Goal: Task Accomplishment & Management: Complete application form

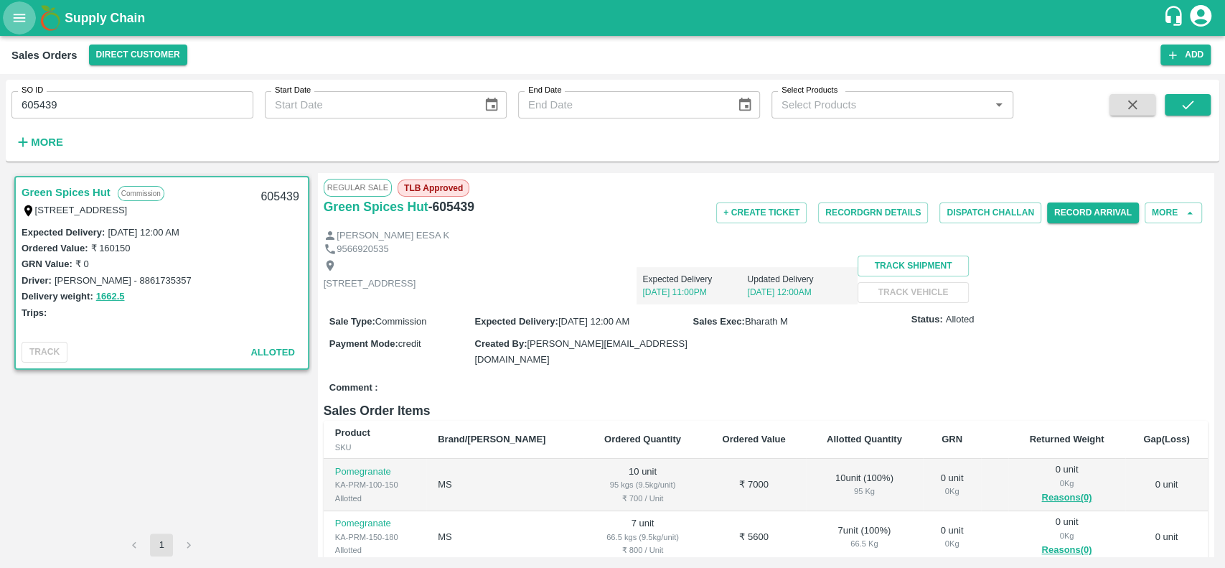
click at [16, 18] on icon "open drawer" at bounding box center [20, 18] width 12 height 8
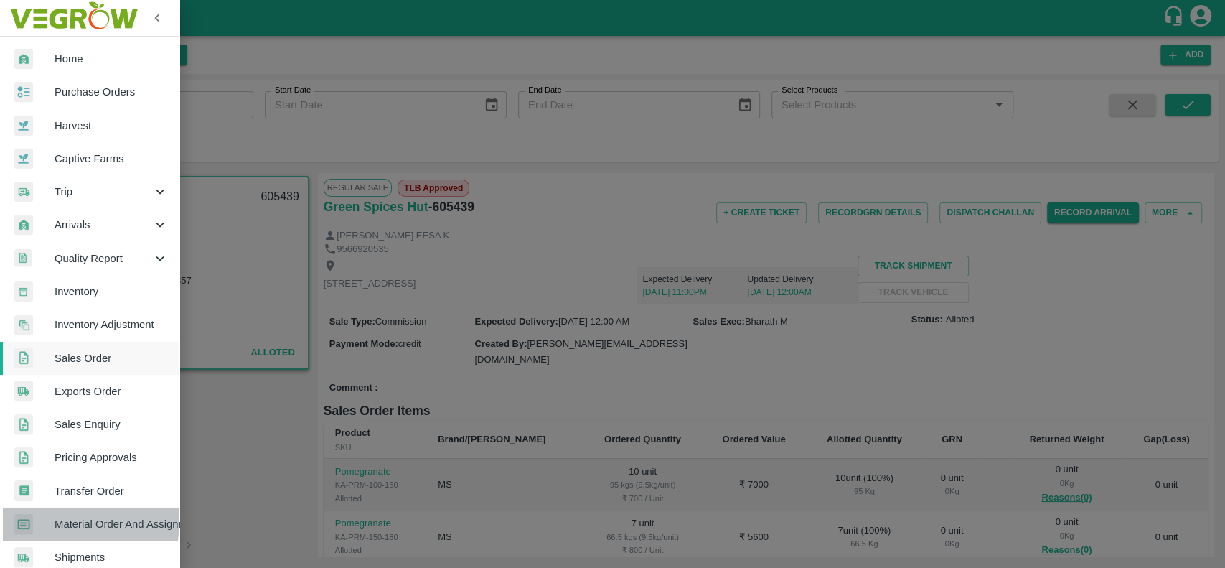
click at [60, 521] on span "Material Order And Assignment" at bounding box center [111, 524] width 113 height 16
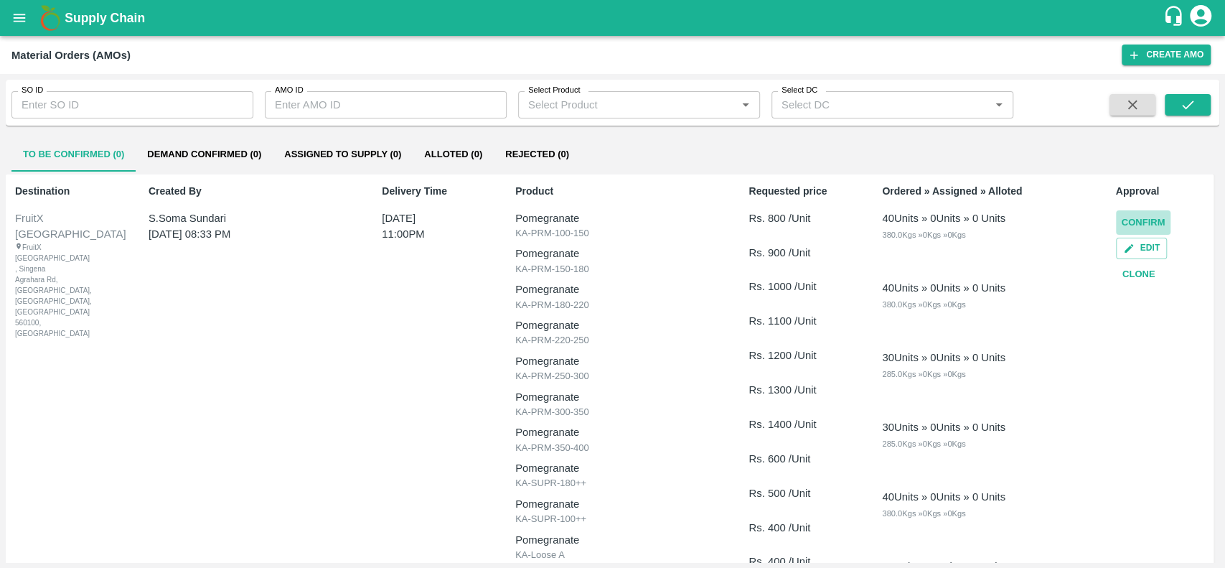
click at [1127, 218] on button "Confirm" at bounding box center [1143, 222] width 55 height 25
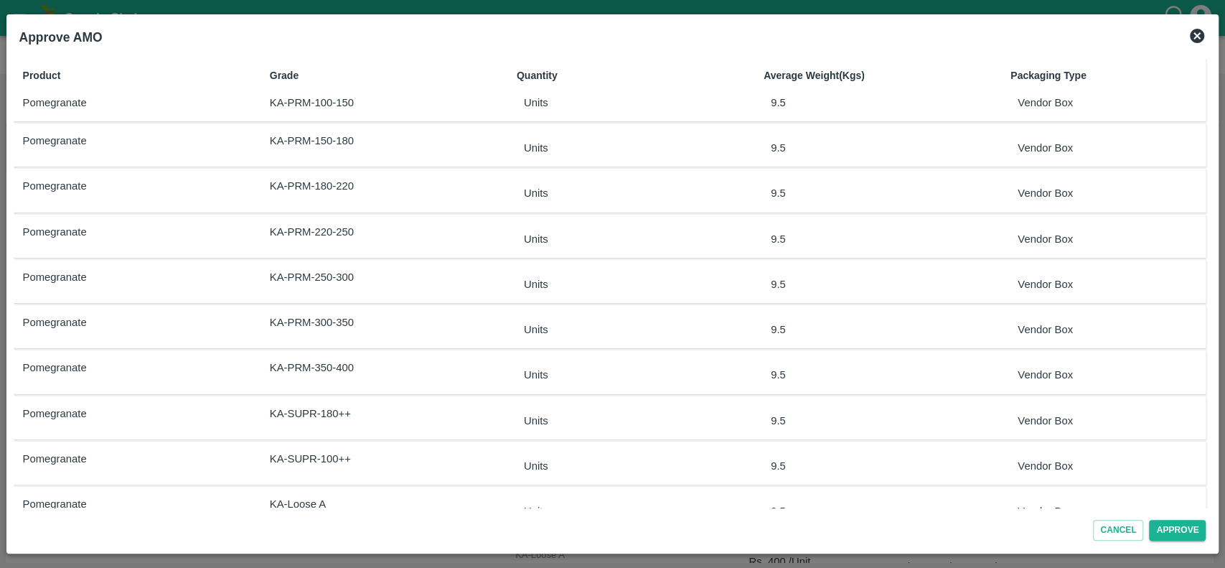
scroll to position [169, 0]
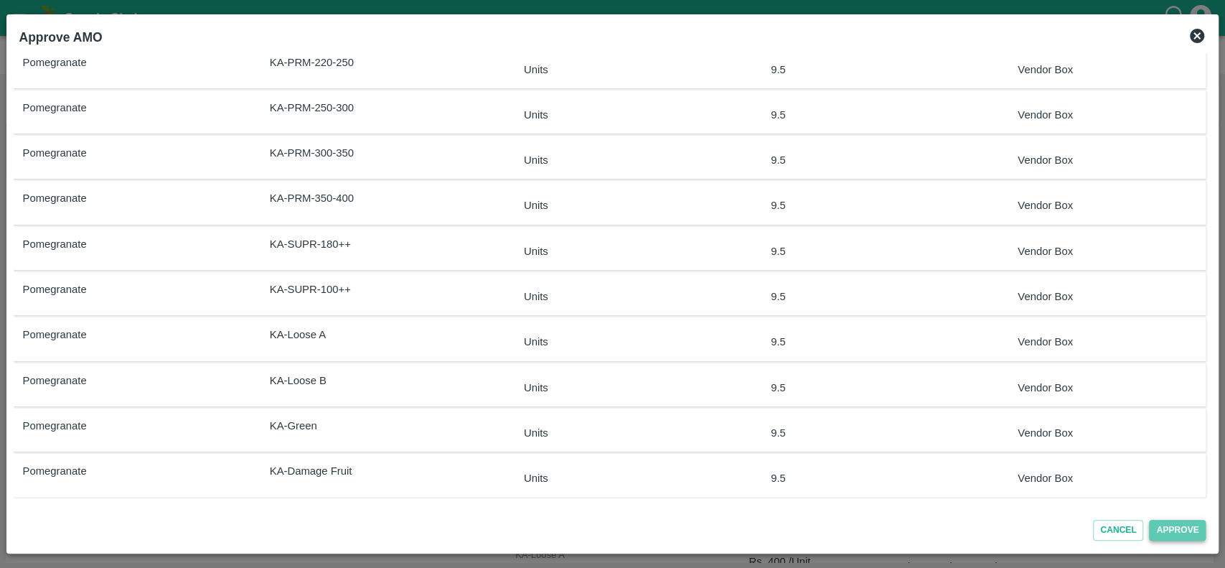
click at [1166, 530] on button "Approve" at bounding box center [1177, 530] width 57 height 21
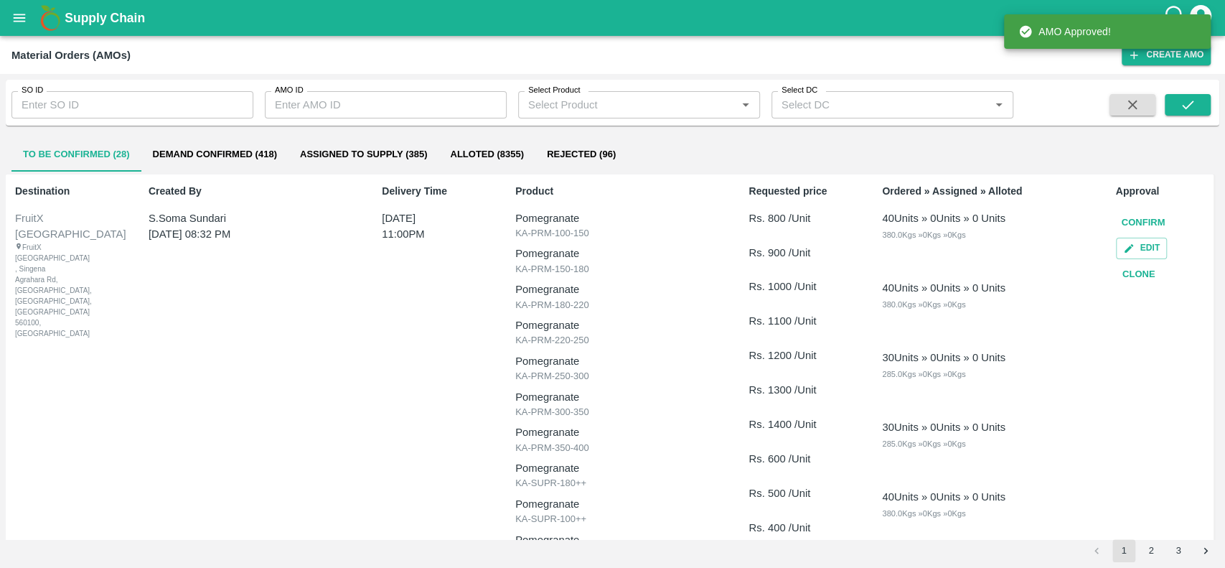
scroll to position [0, 0]
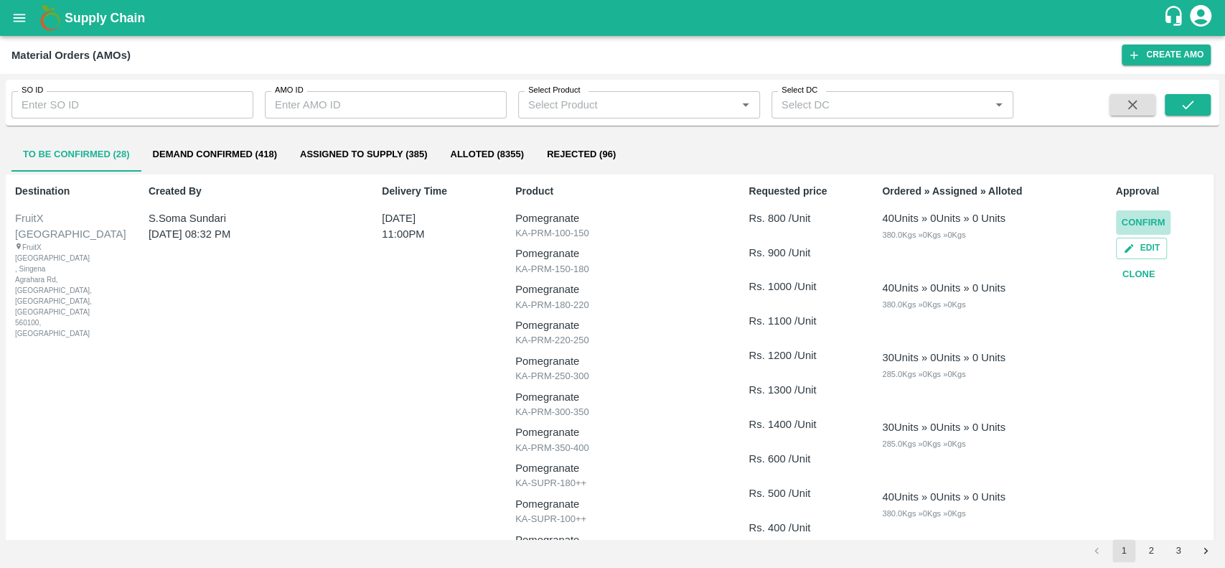
click at [1130, 219] on button "Confirm" at bounding box center [1143, 222] width 55 height 25
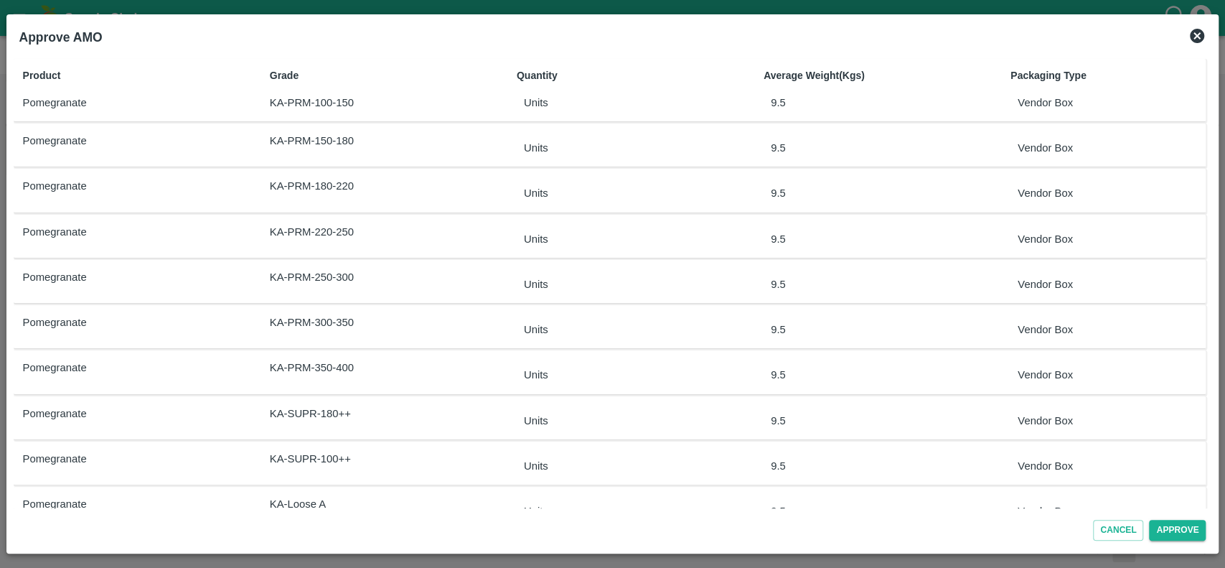
scroll to position [169, 0]
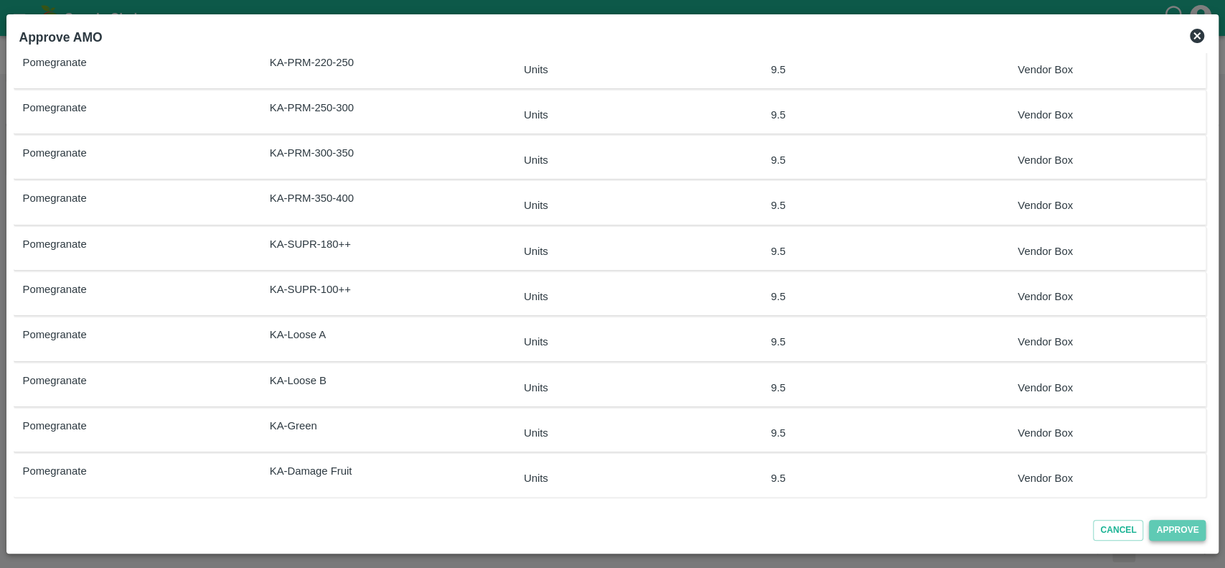
click at [1159, 525] on button "Approve" at bounding box center [1177, 530] width 57 height 21
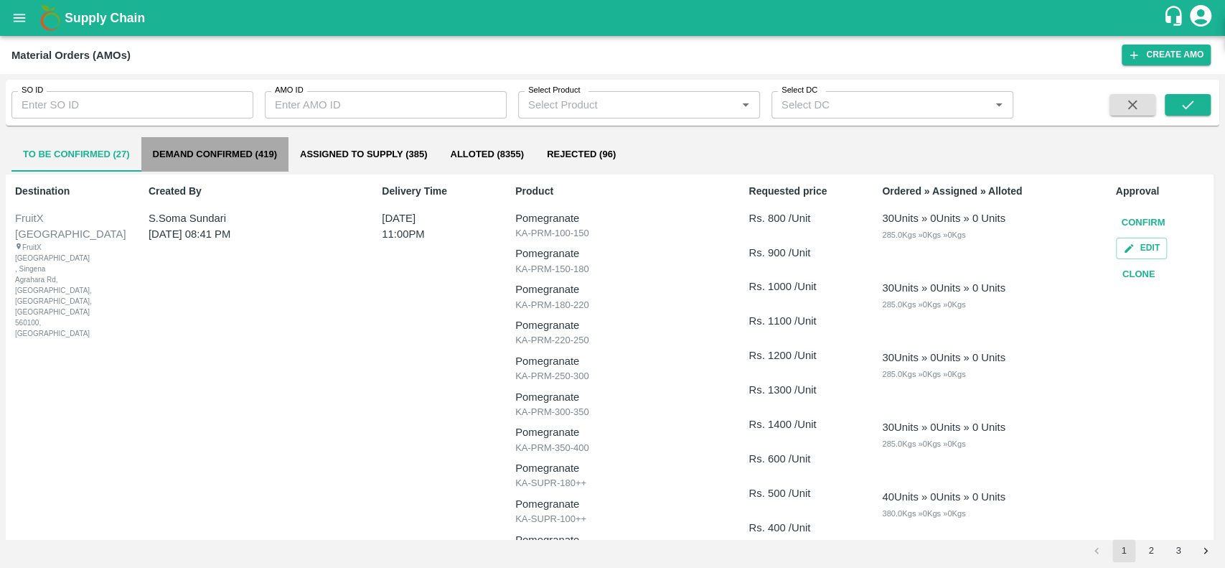
click at [160, 151] on button "Demand Confirmed (419)" at bounding box center [214, 154] width 147 height 34
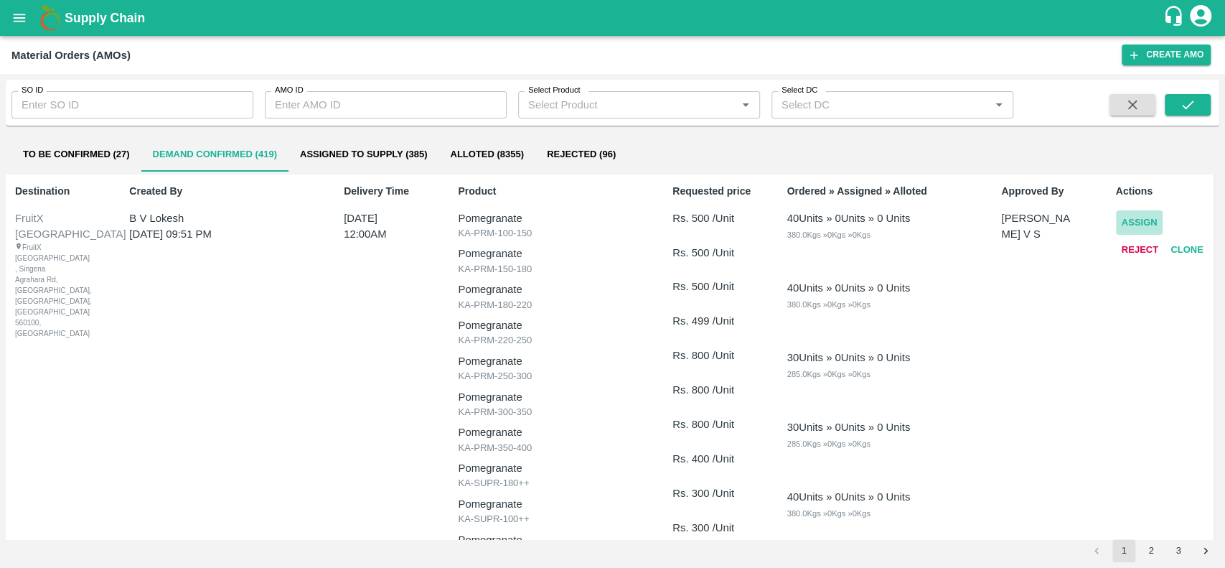
click at [1125, 217] on button "Assign" at bounding box center [1139, 222] width 47 height 25
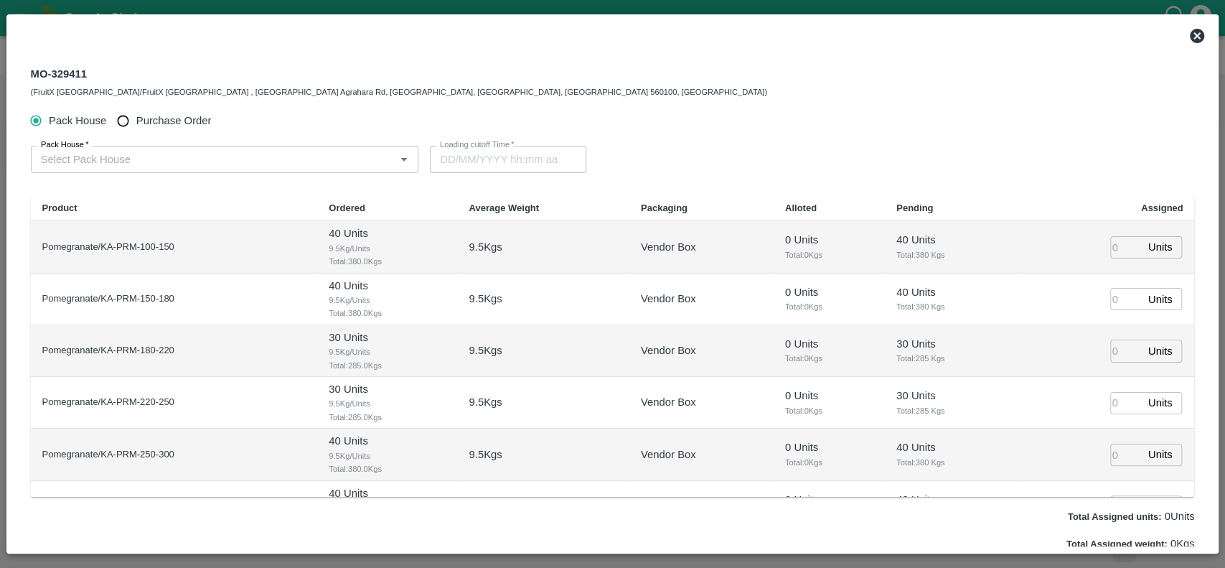
type input "26/09/2025 12:00 AM"
click at [1190, 34] on icon at bounding box center [1197, 36] width 14 height 14
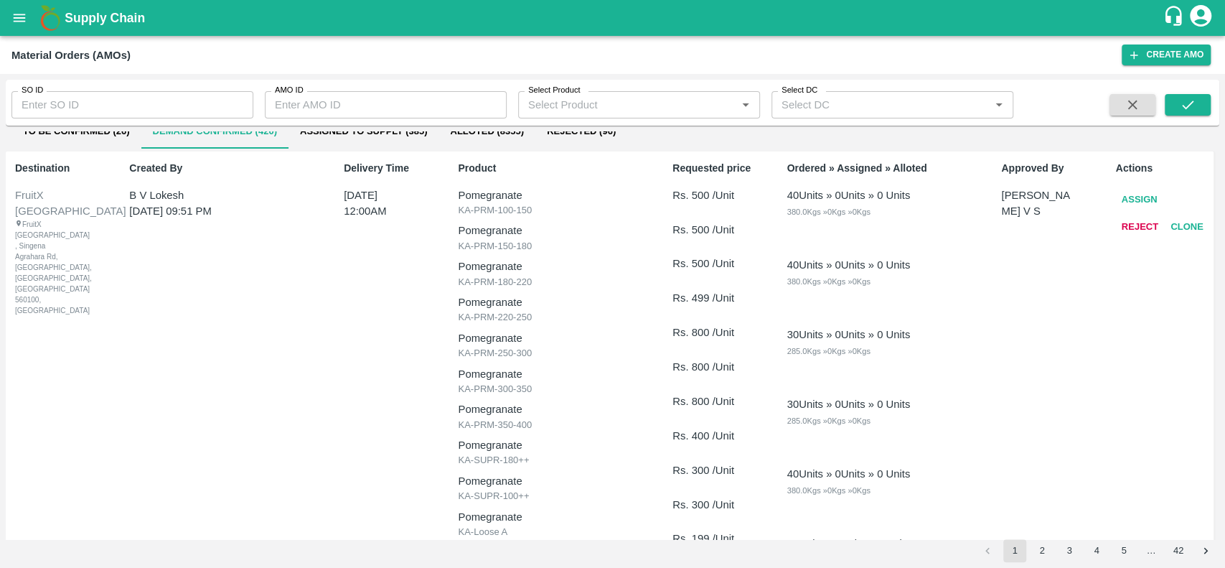
scroll to position [0, 0]
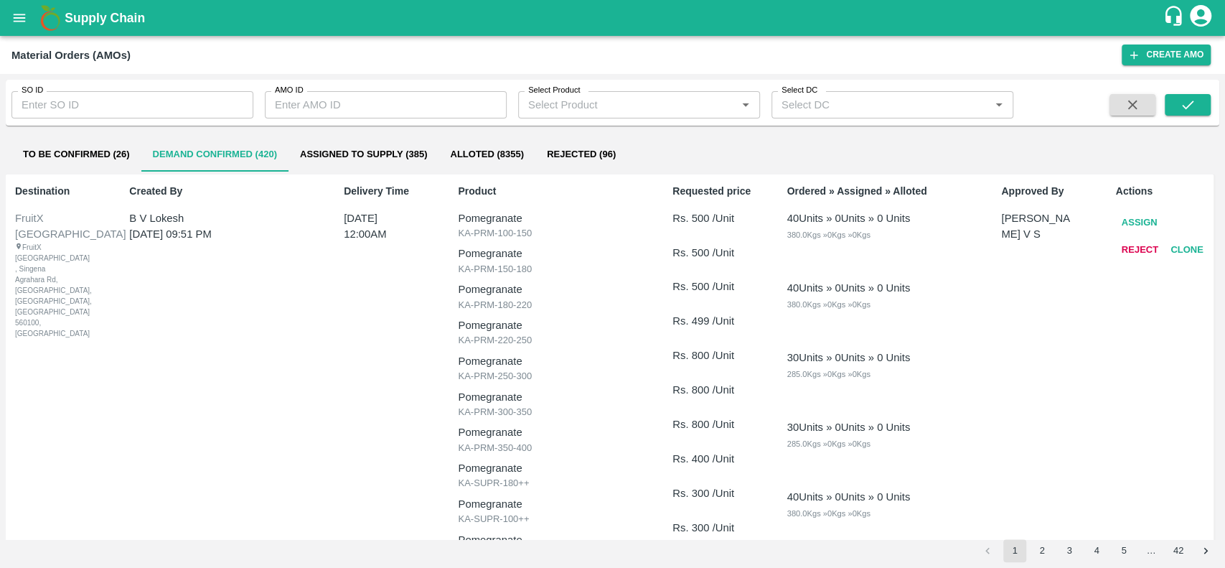
click at [1131, 225] on button "Assign" at bounding box center [1139, 222] width 47 height 25
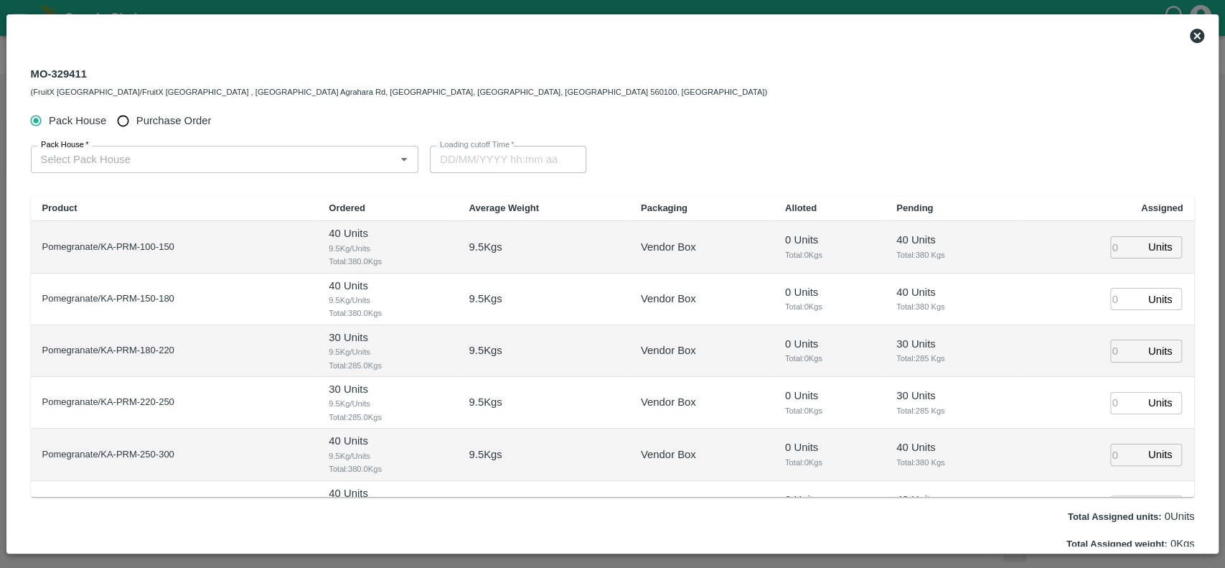
type input "26/09/2025 12:00 AM"
drag, startPoint x: 83, startPoint y: 68, endPoint x: 25, endPoint y: 72, distance: 58.3
click at [25, 72] on div "MO-329411 (FruitX Bangalore/FruitX Bangalore , Singena Agrahara Rd, Gulimangala…" at bounding box center [612, 82] width 1187 height 52
copy div "MO-329411"
click at [1203, 32] on icon at bounding box center [1197, 36] width 14 height 14
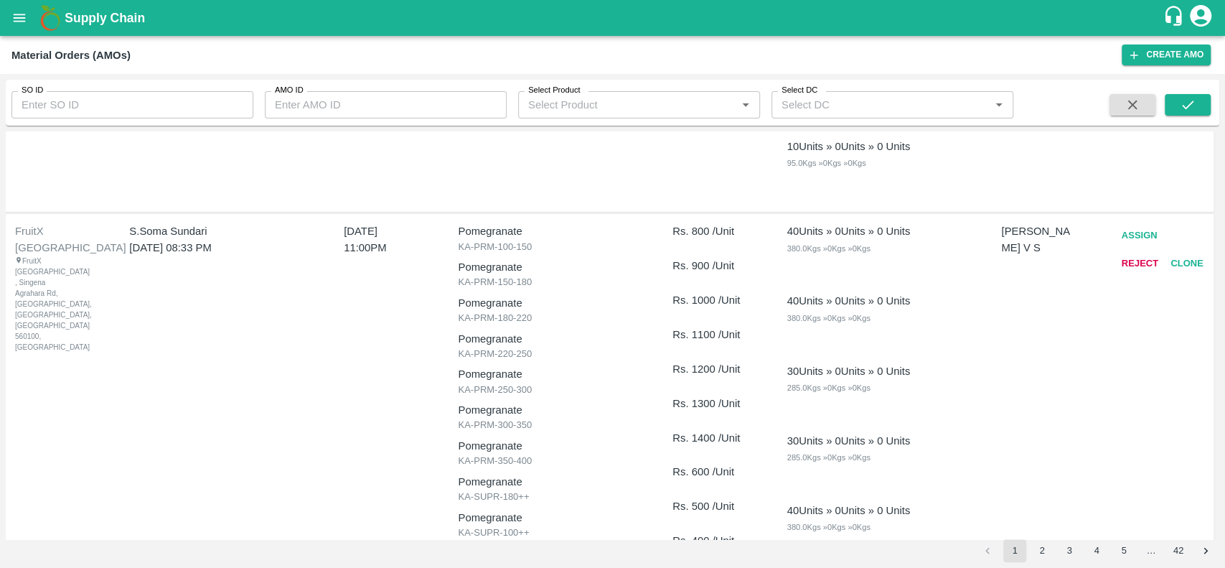
scroll to position [907, 0]
click at [1123, 238] on button "Assign" at bounding box center [1139, 236] width 47 height 25
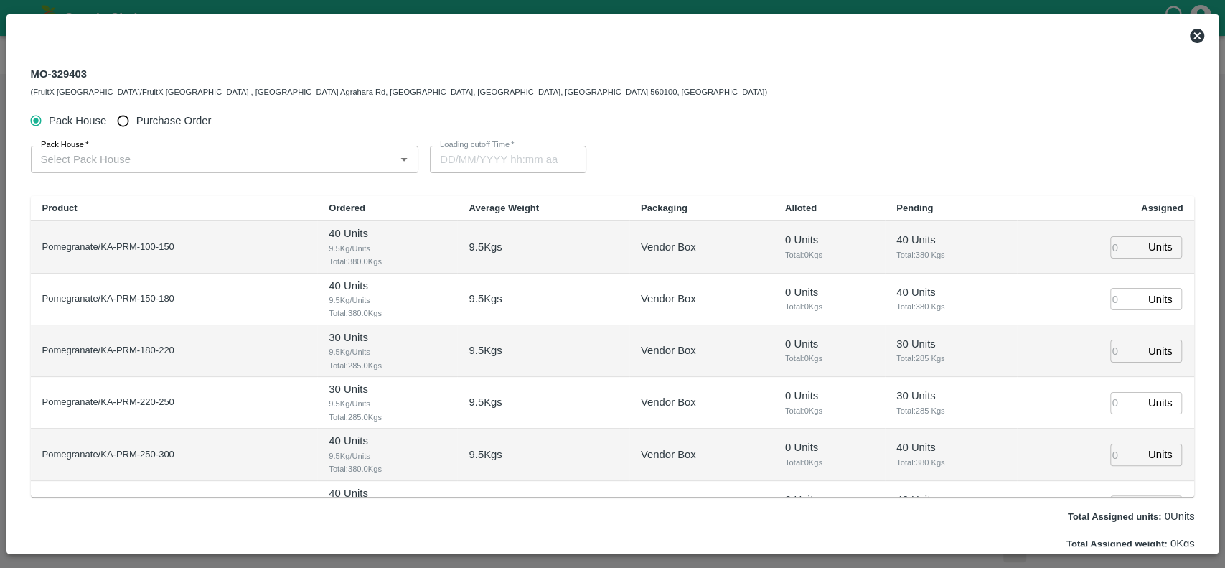
type input "28/09/2025 11:00 PM"
drag, startPoint x: 85, startPoint y: 72, endPoint x: 32, endPoint y: 67, distance: 54.1
click at [32, 67] on div "MO-329403 (FruitX Bangalore/FruitX Bangalore , Singena Agrahara Rd, Gulimangala…" at bounding box center [399, 82] width 736 height 34
copy div "MO-329403"
click at [32, 67] on div "MO-329403 (FruitX Bangalore/FruitX Bangalore , Singena Agrahara Rd, Gulimangala…" at bounding box center [399, 82] width 736 height 34
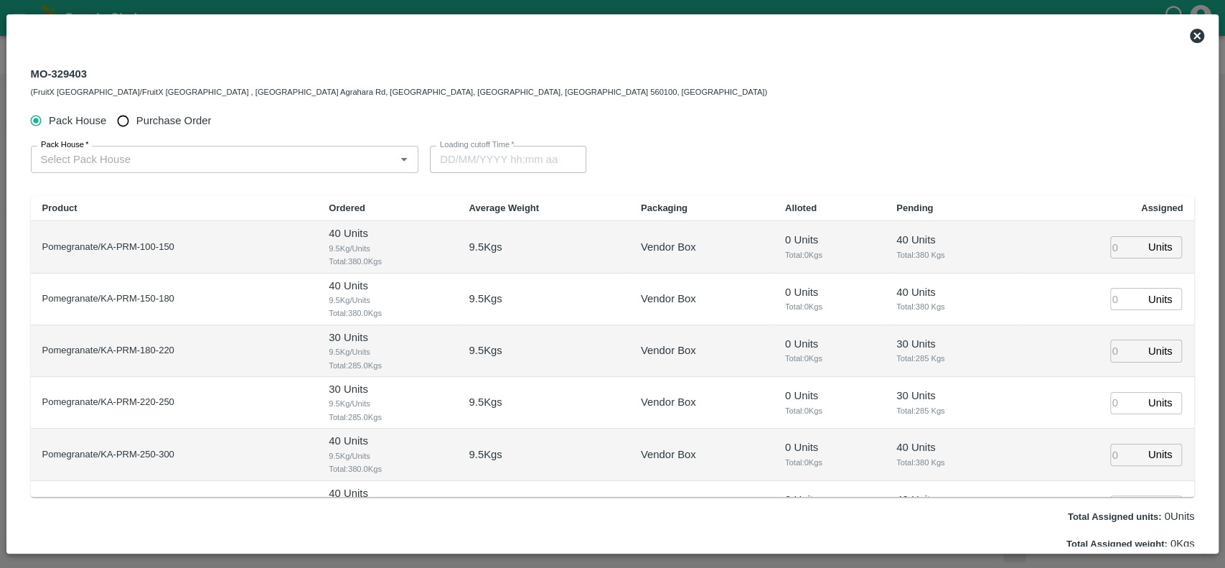
click at [1195, 42] on icon at bounding box center [1197, 36] width 14 height 14
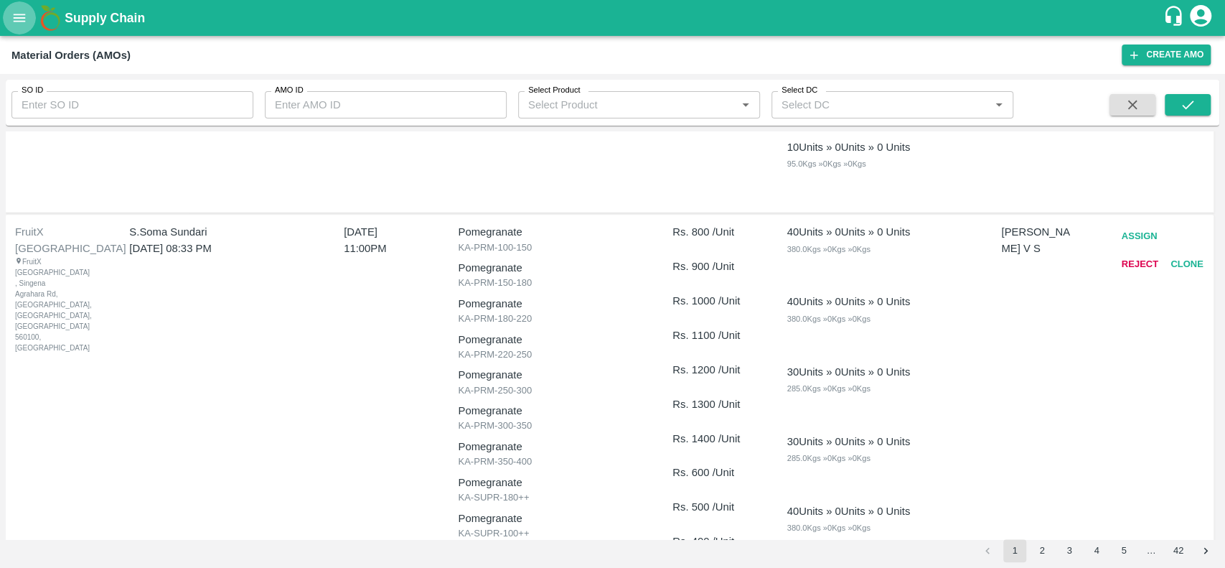
click at [9, 19] on button "open drawer" at bounding box center [19, 17] width 33 height 33
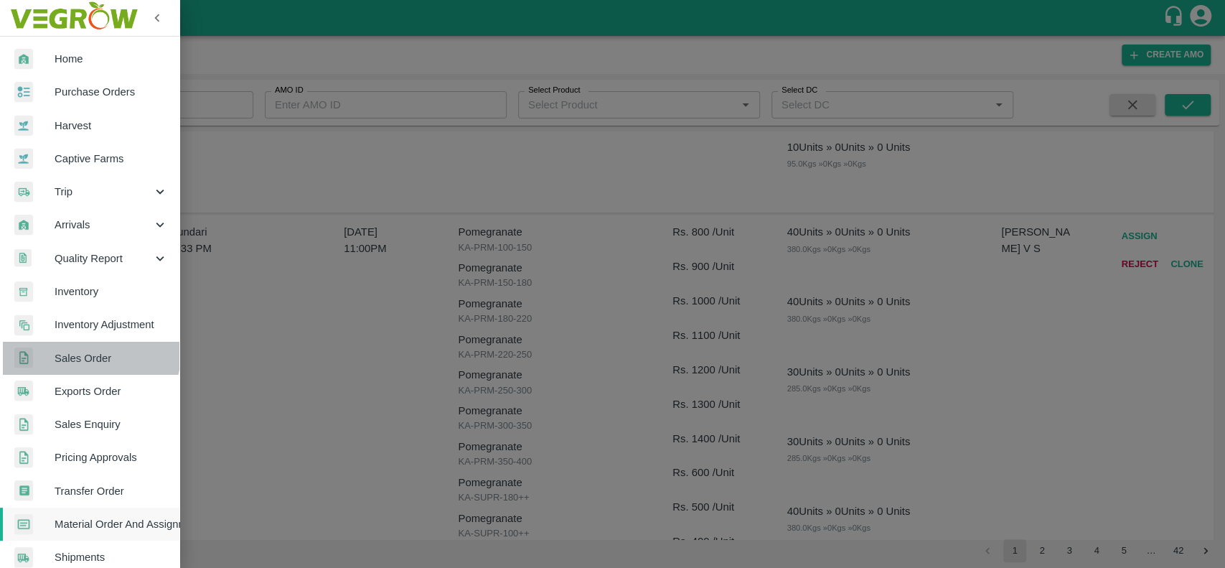
click at [63, 347] on link "Sales Order" at bounding box center [89, 358] width 179 height 33
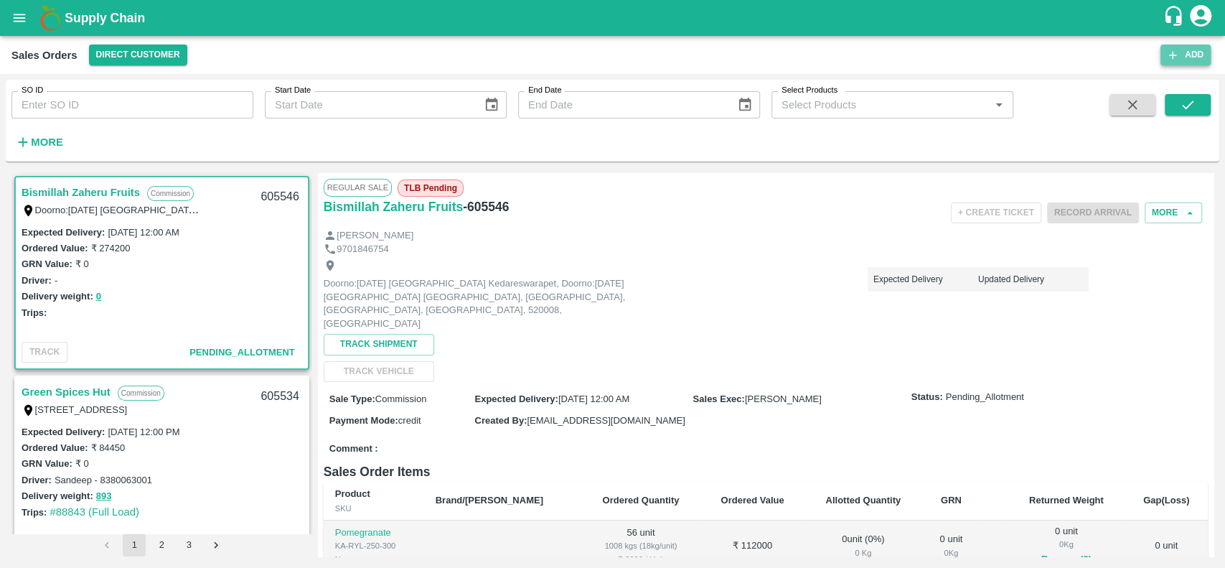
click at [1181, 53] on button "Add" at bounding box center [1186, 55] width 50 height 21
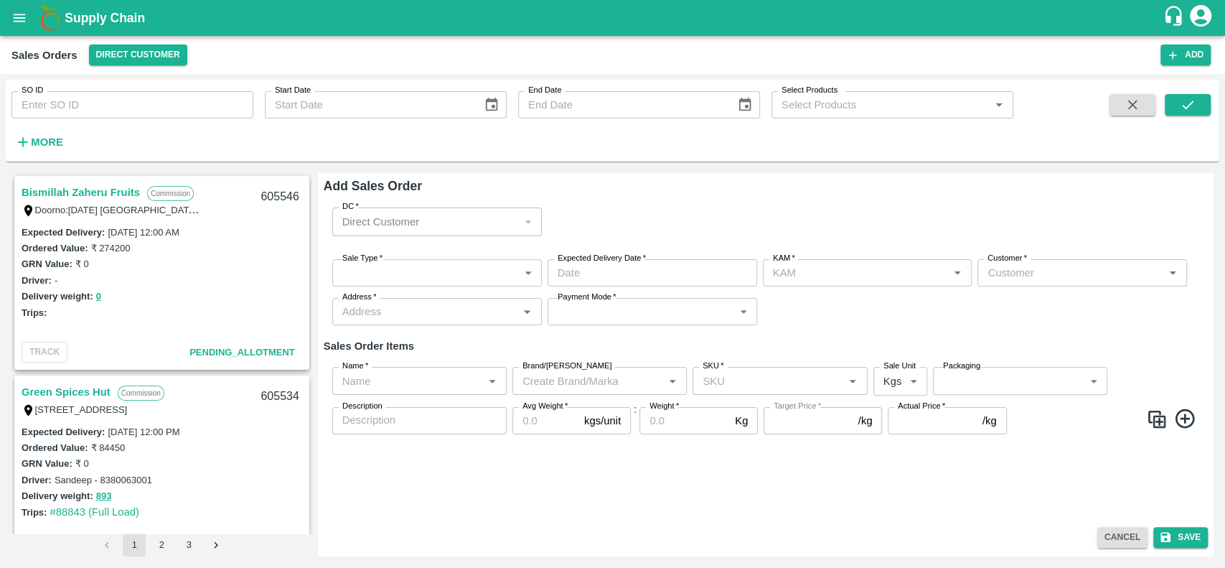
type input "[PERSON_NAME] V S"
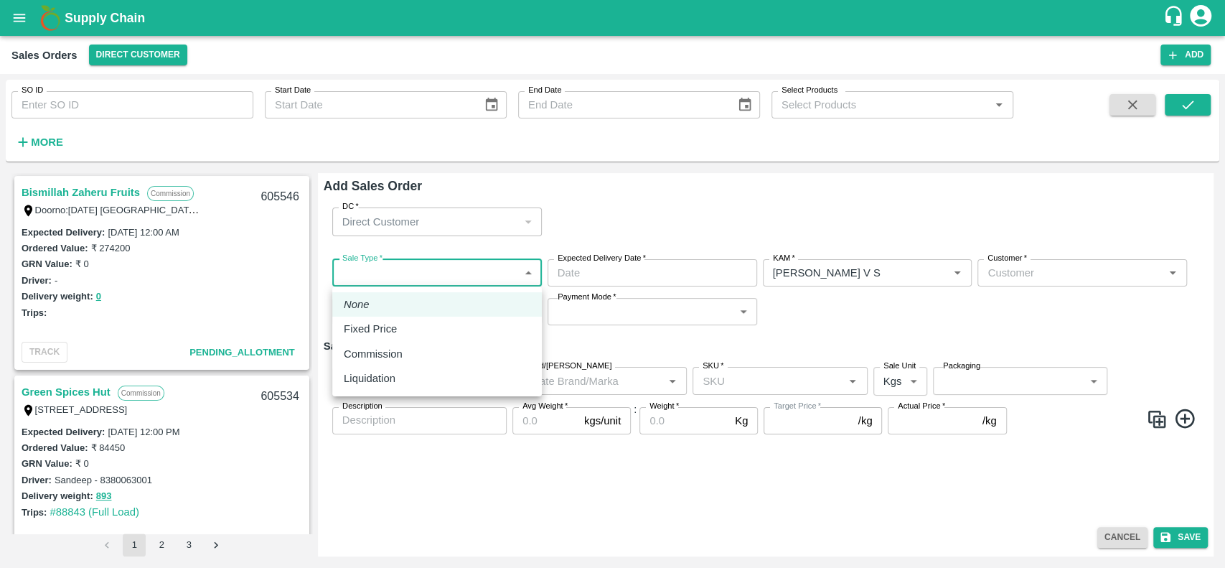
click at [492, 282] on body "Supply Chain Sales Orders Direct Customer Add SO ID SO ID Start Date Start Date…" at bounding box center [612, 284] width 1225 height 568
click at [479, 356] on div "Commission" at bounding box center [437, 354] width 187 height 16
type input "2"
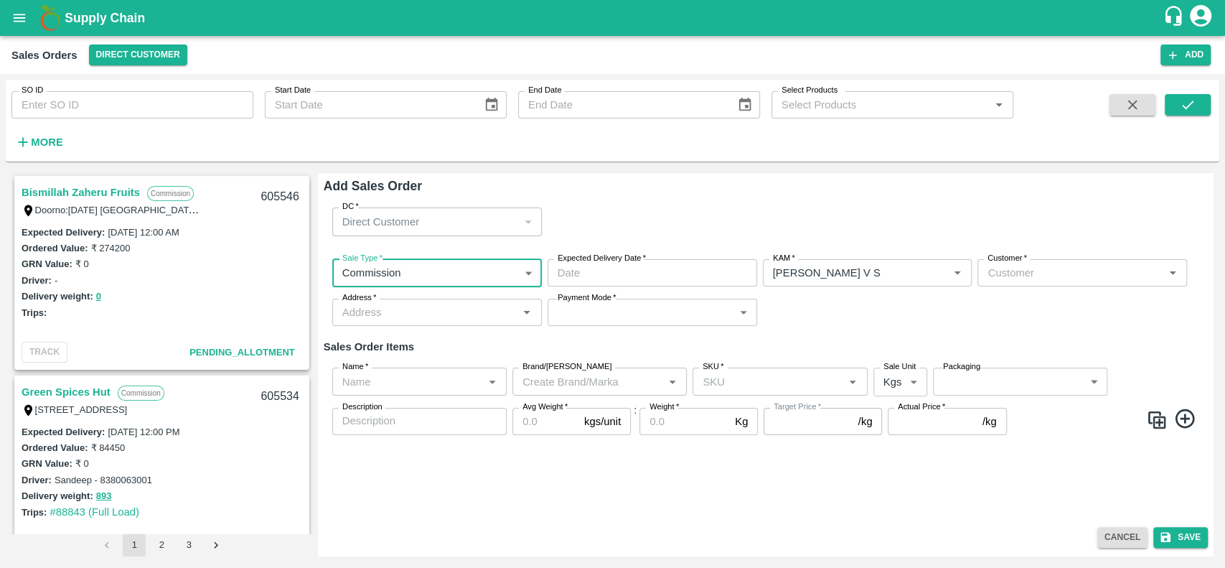
type input "DD/MM/YYYY hh:mm aa"
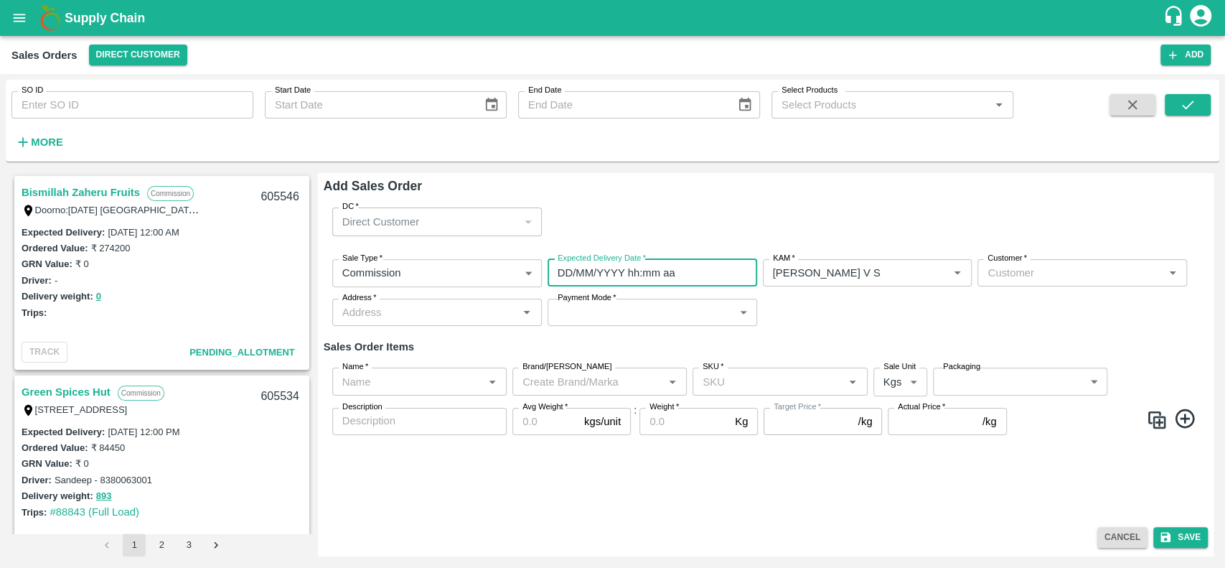
click at [565, 274] on input "DD/MM/YYYY hh:mm aa" at bounding box center [648, 272] width 200 height 27
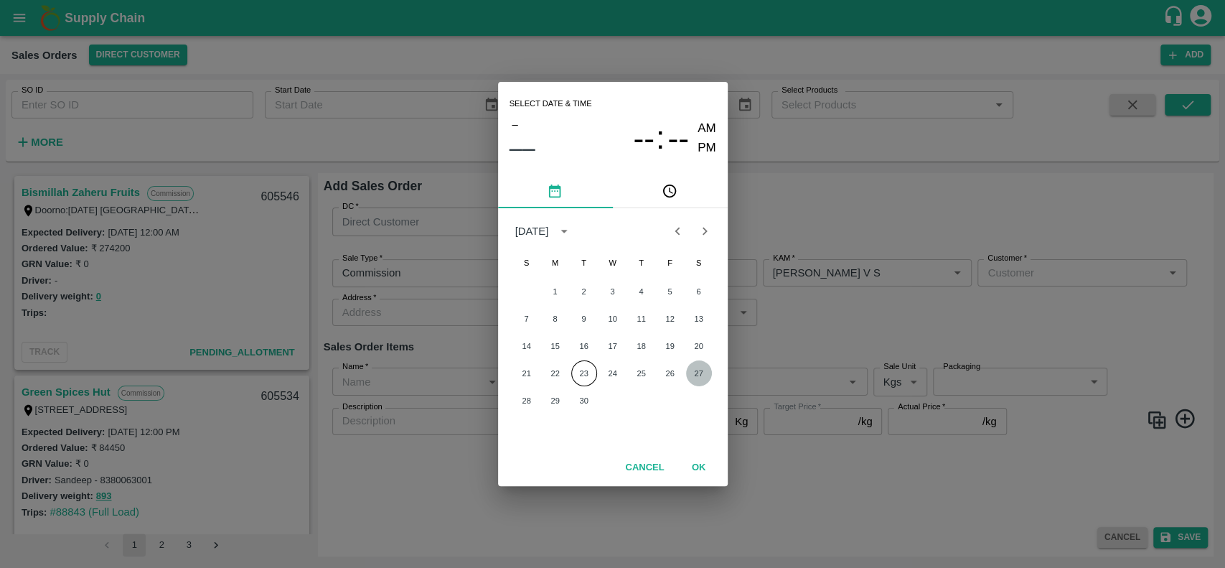
click at [693, 372] on button "27" at bounding box center [699, 373] width 26 height 26
type input "27/09/2025 12:00 AM"
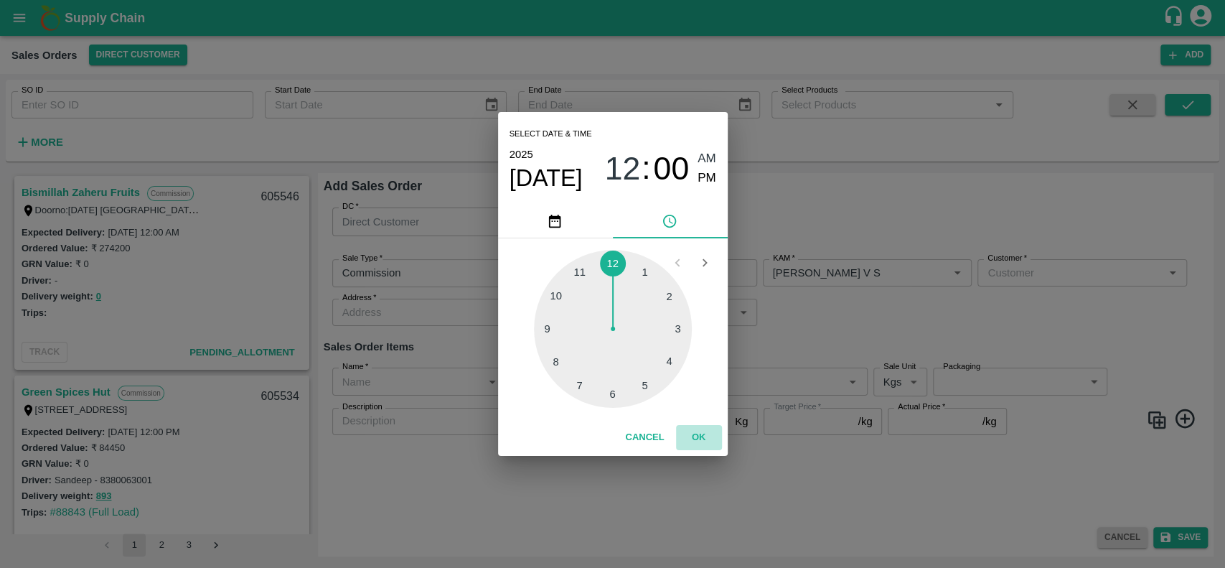
click at [698, 432] on button "OK" at bounding box center [699, 437] width 46 height 25
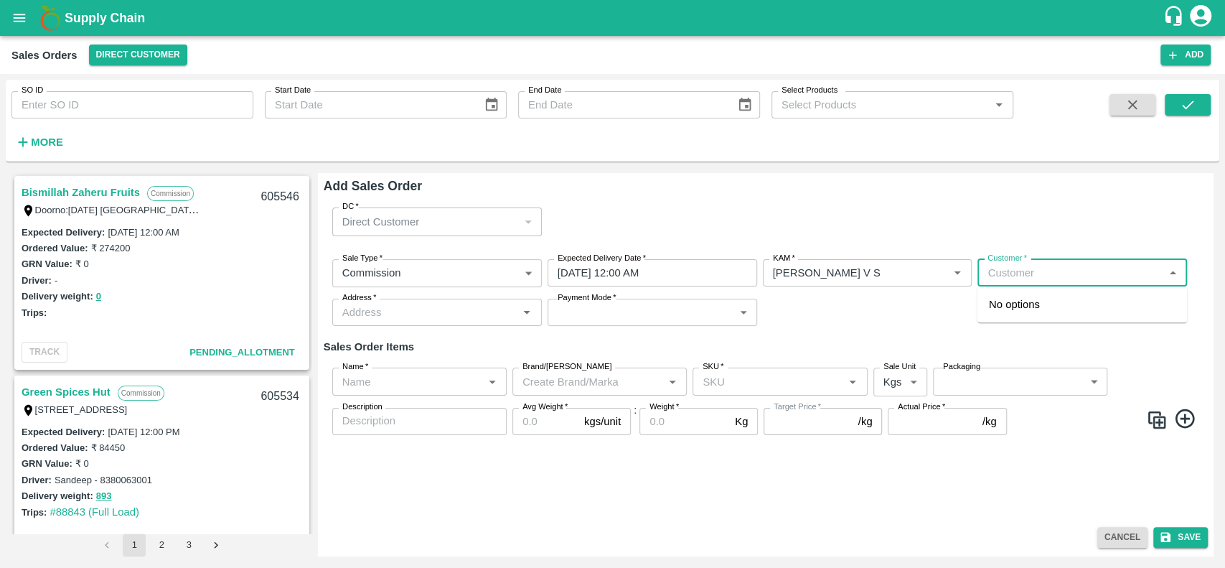
click at [1033, 267] on input "Customer   *" at bounding box center [1070, 272] width 177 height 19
type input "iniya"
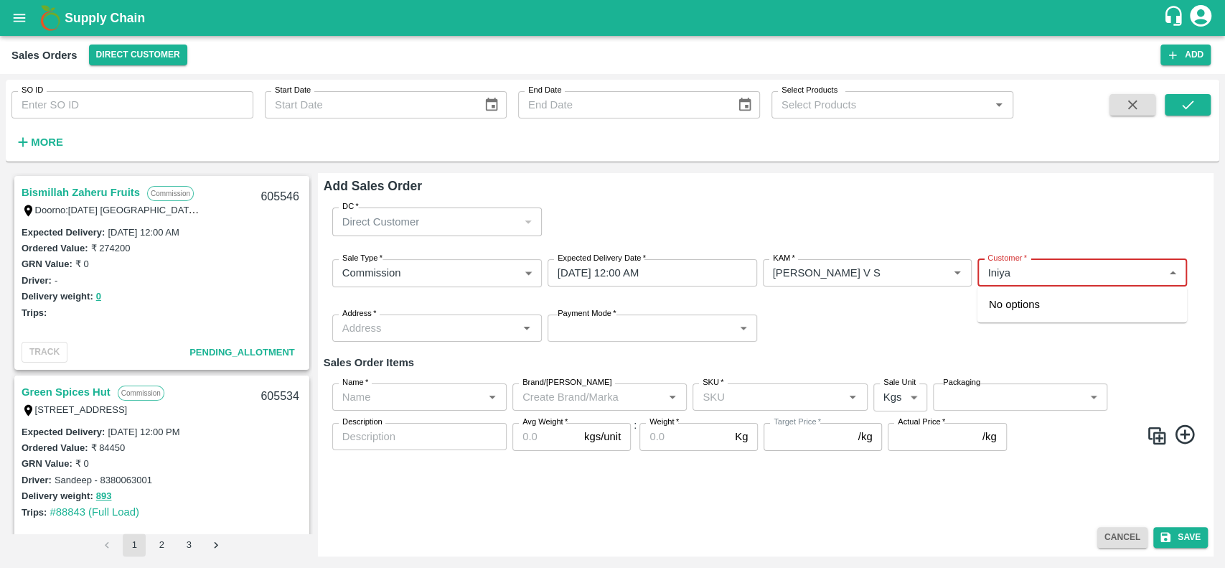
type input "Iniya"
type input "Aflabt"
click at [907, 321] on div "Sale Type   * Commission 2 Sale Type Expected Delivery Date   * 27/09/2025 12:0…" at bounding box center [766, 301] width 884 height 106
click at [899, 320] on div "Sale Type   * Commission 2 Sale Type Expected Delivery Date   * 27/09/2025 12:0…" at bounding box center [766, 301] width 884 height 106
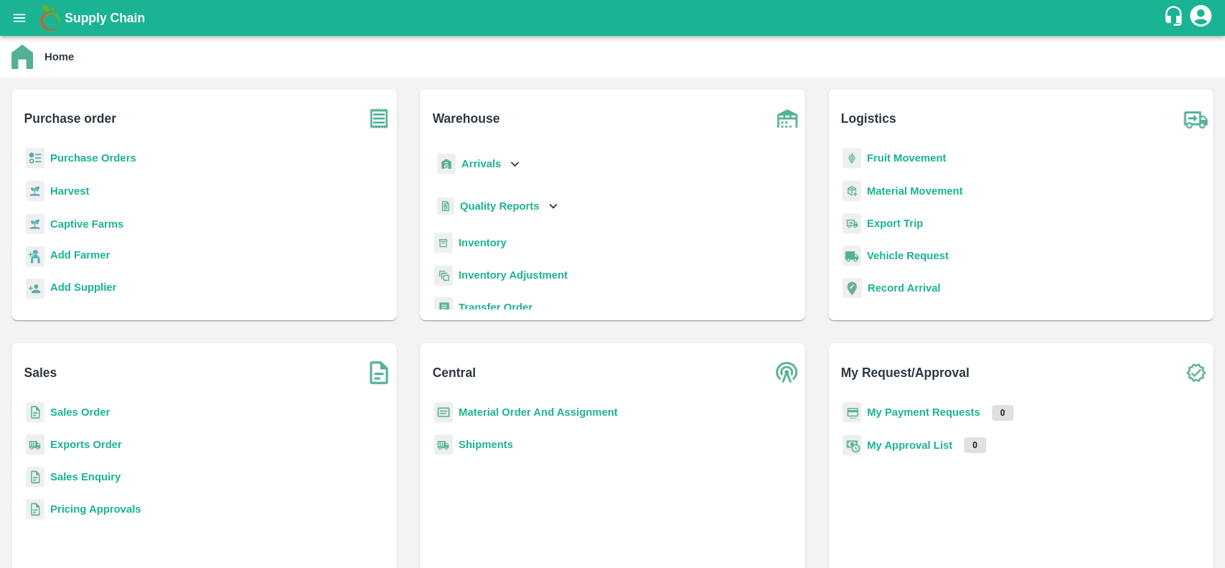
click at [54, 409] on b "Sales Order" at bounding box center [80, 411] width 60 height 11
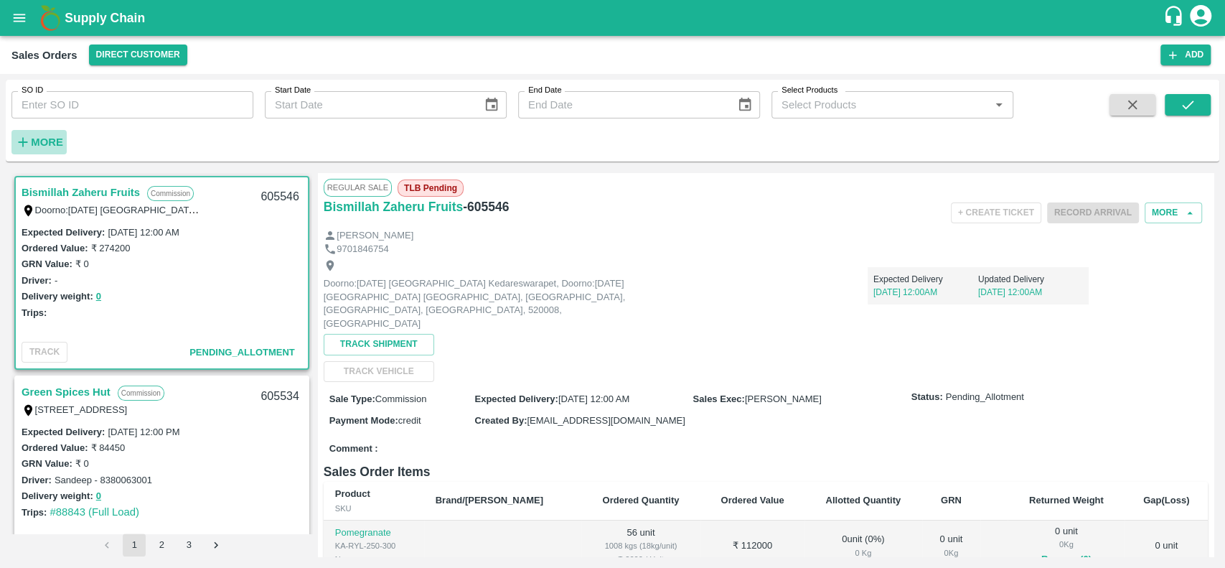
click at [42, 149] on h6 "More" at bounding box center [47, 142] width 32 height 19
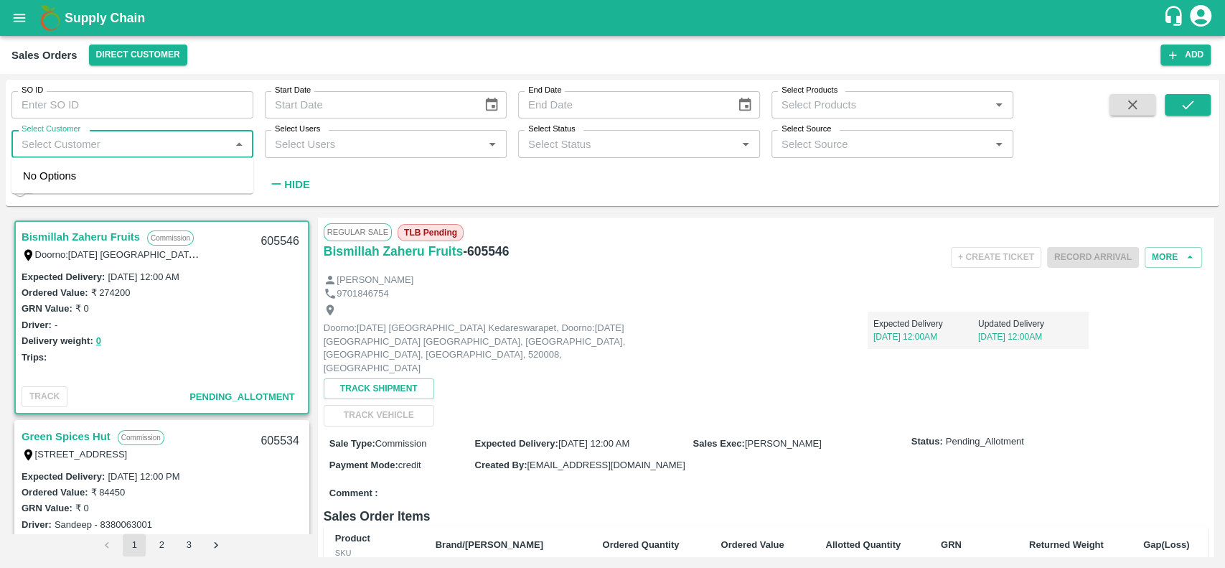
click at [42, 149] on input "Select Customer" at bounding box center [121, 143] width 210 height 19
type input "iniya"
click at [39, 180] on input "checkbox" at bounding box center [37, 182] width 29 height 29
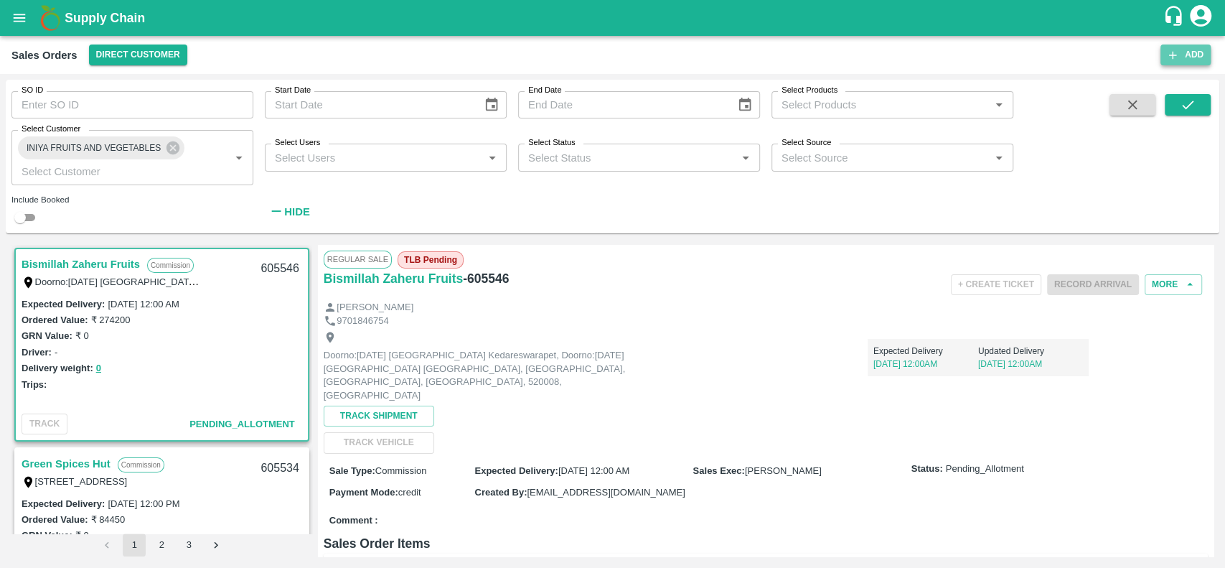
click at [1169, 49] on icon "button" at bounding box center [1172, 55] width 13 height 13
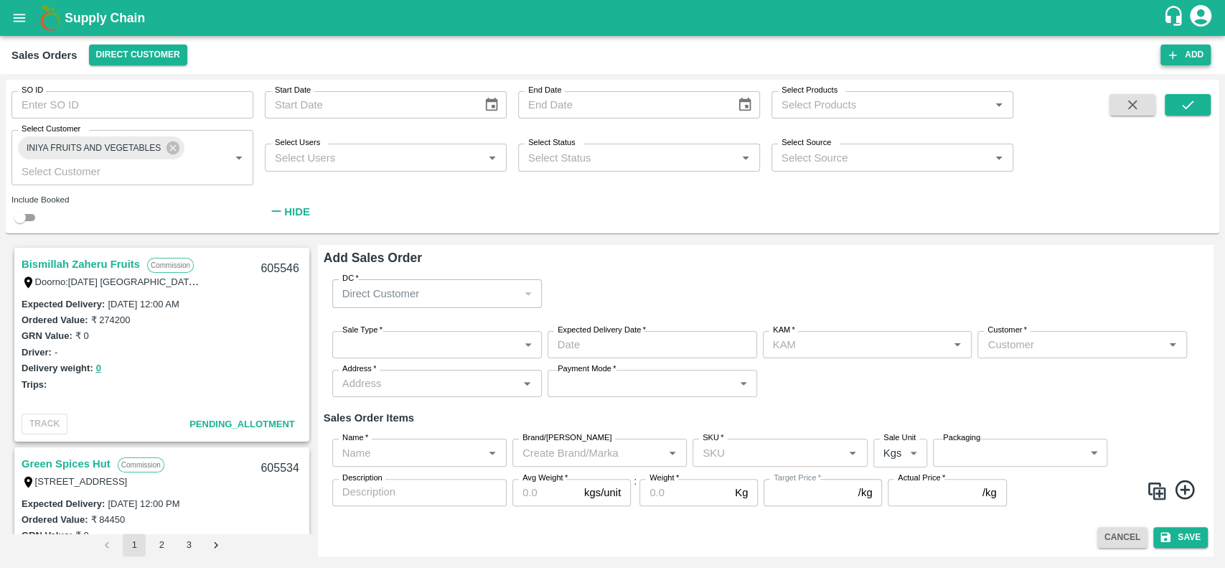
type input "[PERSON_NAME] V S"
